Goal: Find specific page/section: Find specific page/section

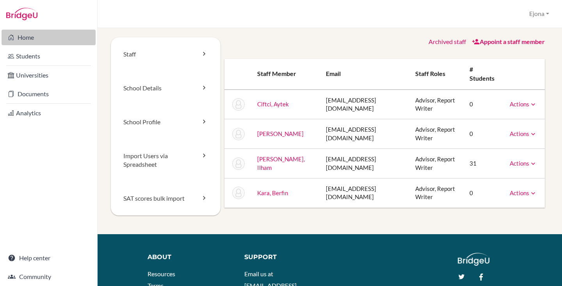
click at [50, 37] on link "Home" at bounding box center [49, 38] width 94 height 16
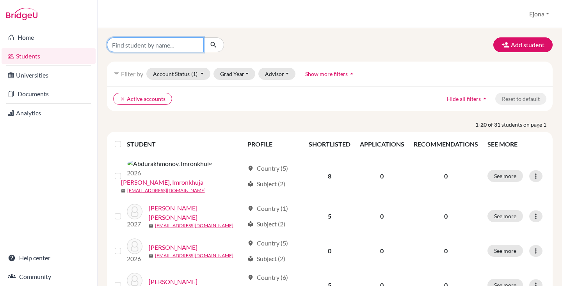
click at [166, 46] on input "Find student by name..." at bounding box center [155, 44] width 97 height 15
type input "aarti"
click button "submit" at bounding box center [213, 44] width 21 height 15
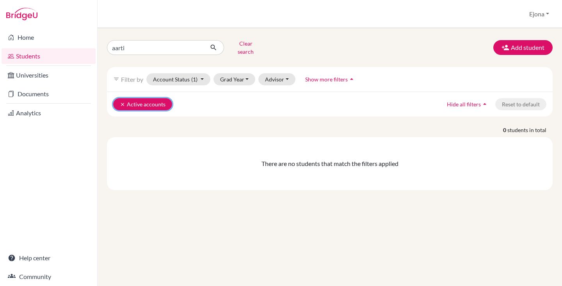
click at [117, 98] on button "clear Active accounts" at bounding box center [142, 104] width 59 height 12
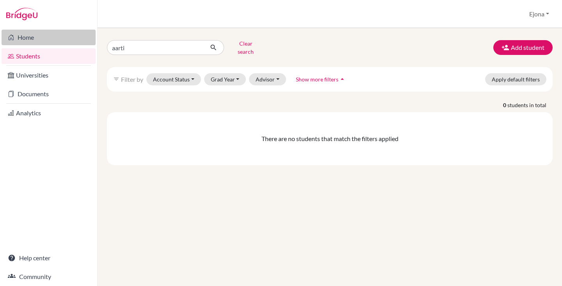
click at [43, 37] on link "Home" at bounding box center [49, 38] width 94 height 16
